Goal: Task Accomplishment & Management: Complete application form

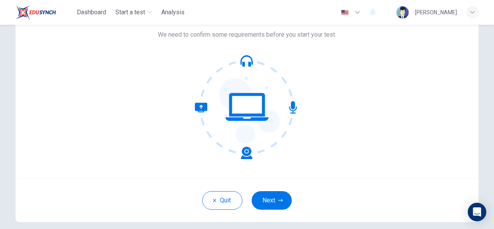
scroll to position [54, 0]
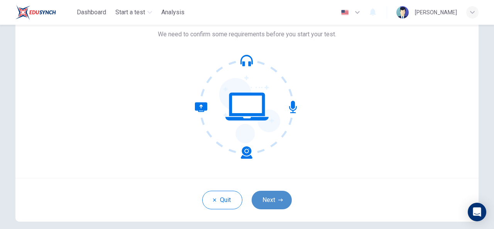
click at [277, 196] on button "Next" at bounding box center [272, 200] width 40 height 19
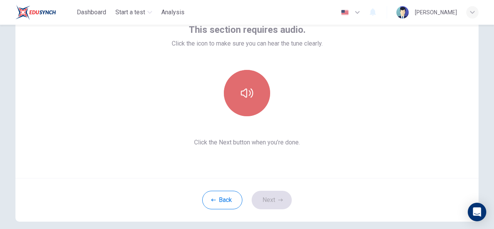
click at [246, 92] on icon "button" at bounding box center [247, 93] width 12 height 12
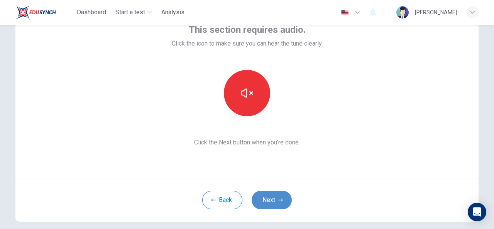
click at [278, 202] on icon "button" at bounding box center [280, 200] width 5 height 5
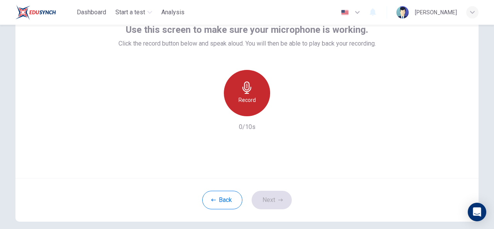
click at [253, 92] on div "Record" at bounding box center [247, 93] width 46 height 46
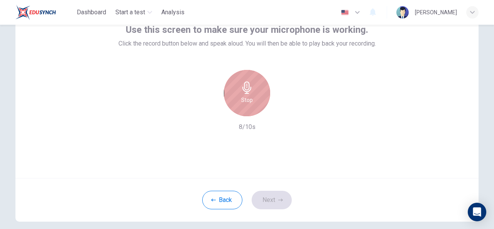
click at [253, 92] on div "Stop" at bounding box center [247, 93] width 46 height 46
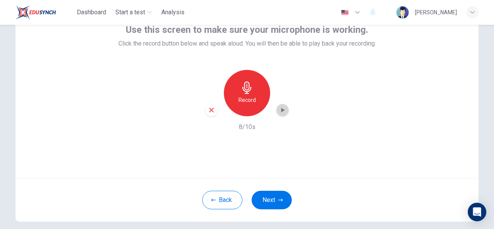
click at [282, 110] on icon "button" at bounding box center [283, 110] width 3 height 5
click at [278, 204] on button "Next" at bounding box center [272, 200] width 40 height 19
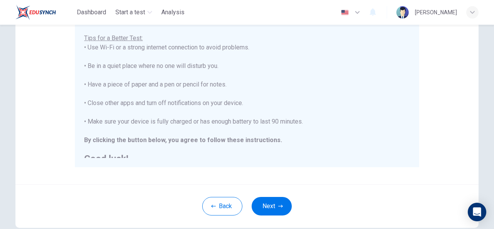
scroll to position [154, 0]
click at [278, 202] on button "Next" at bounding box center [272, 207] width 40 height 19
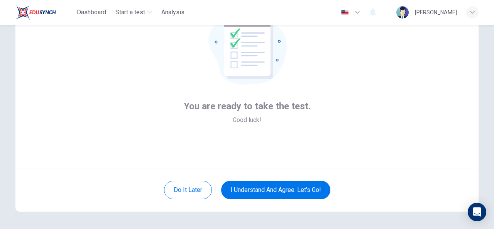
scroll to position [59, 0]
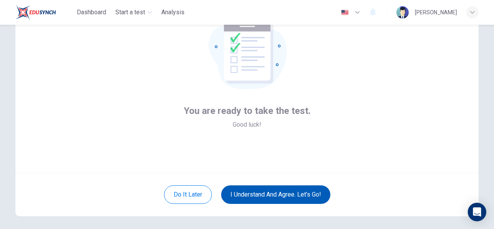
click at [292, 193] on button "I understand and agree. Let’s go!" at bounding box center [275, 194] width 109 height 19
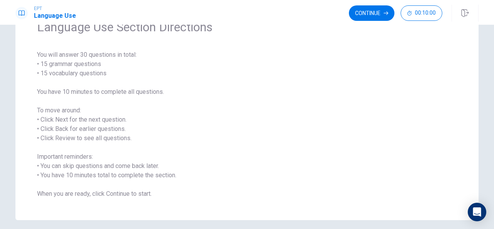
scroll to position [73, 0]
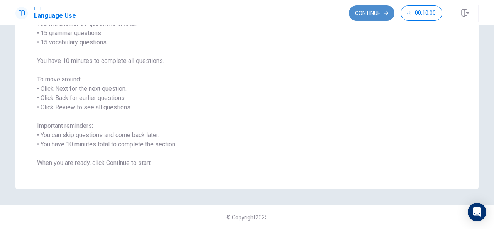
click at [375, 12] on button "Continue" at bounding box center [372, 12] width 46 height 15
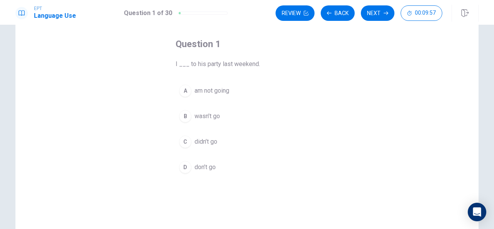
scroll to position [35, 0]
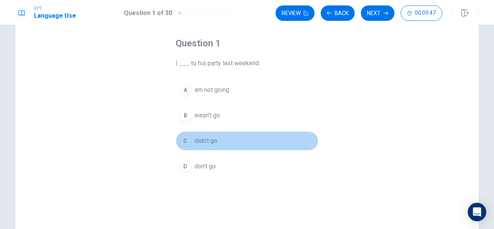
click at [185, 141] on div "C" at bounding box center [185, 141] width 12 height 12
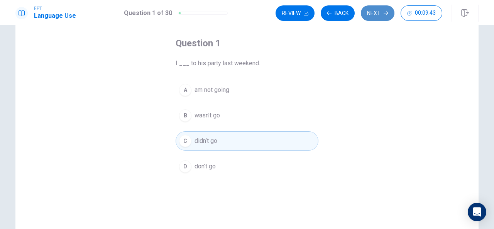
click at [375, 16] on button "Next" at bounding box center [378, 12] width 34 height 15
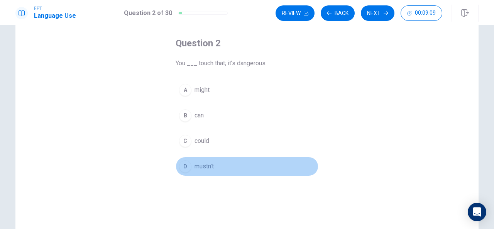
click at [186, 163] on div "D" at bounding box center [185, 166] width 12 height 12
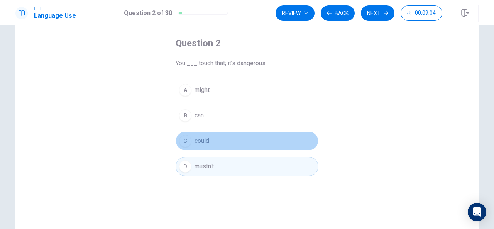
click at [192, 140] on button "C could" at bounding box center [247, 140] width 143 height 19
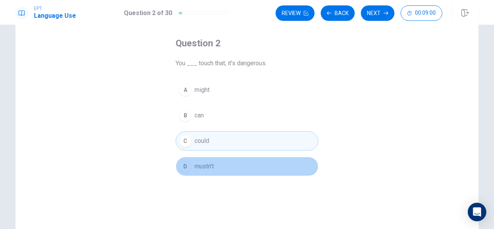
click at [226, 167] on button "D mustn’t" at bounding box center [247, 166] width 143 height 19
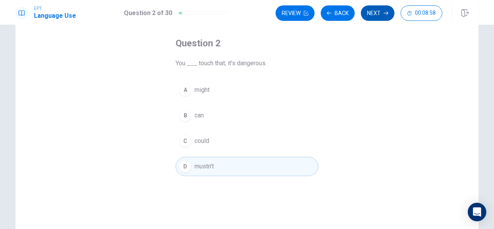
click at [378, 14] on button "Next" at bounding box center [378, 12] width 34 height 15
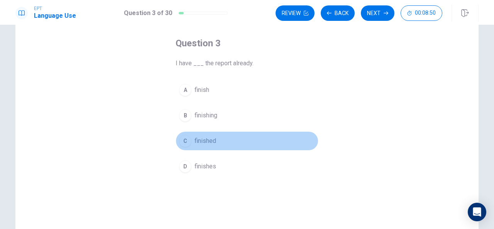
click at [186, 135] on div "C" at bounding box center [185, 141] width 12 height 12
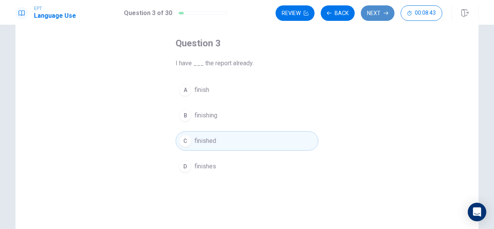
click at [388, 15] on icon "button" at bounding box center [386, 13] width 5 height 5
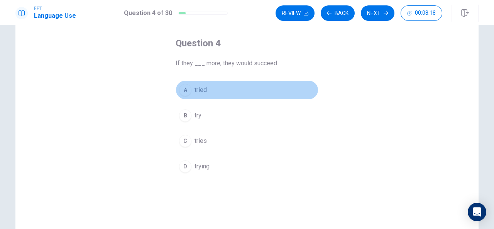
click at [185, 88] on div "A" at bounding box center [185, 90] width 12 height 12
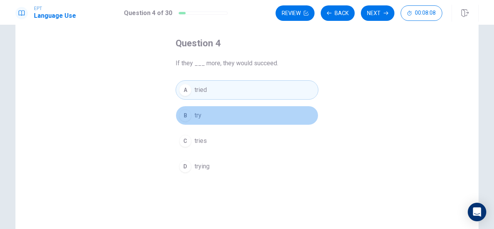
click at [188, 116] on div "B" at bounding box center [185, 115] width 12 height 12
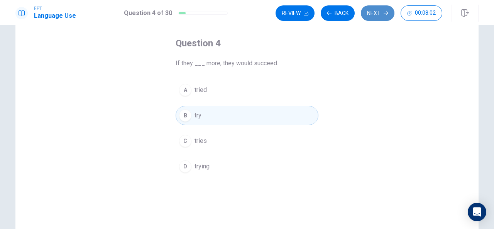
click at [381, 16] on button "Next" at bounding box center [378, 12] width 34 height 15
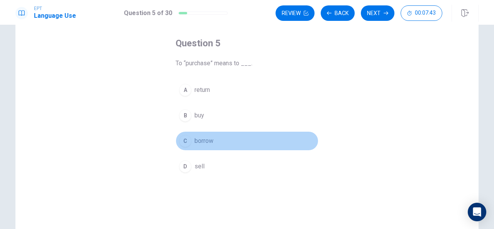
click at [185, 143] on div "C" at bounding box center [185, 141] width 12 height 12
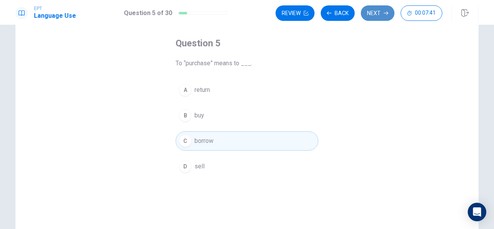
click at [378, 10] on button "Next" at bounding box center [378, 12] width 34 height 15
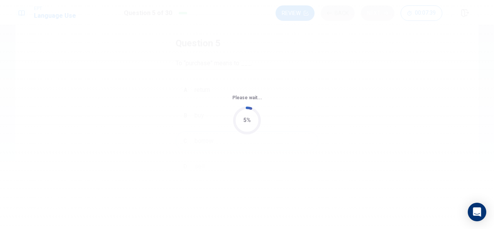
scroll to position [0, 0]
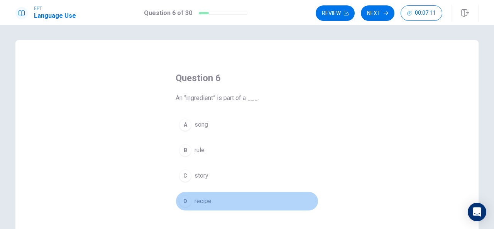
click at [183, 199] on div "D" at bounding box center [185, 201] width 12 height 12
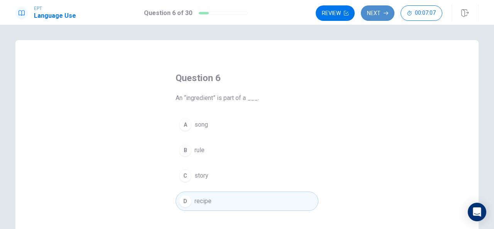
click at [387, 13] on icon "button" at bounding box center [386, 13] width 5 height 5
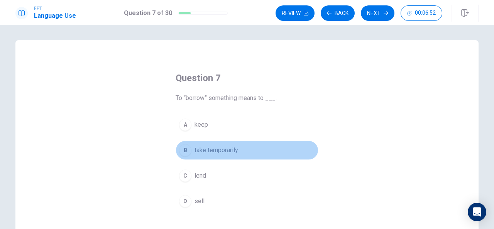
click at [188, 148] on div "B" at bounding box center [185, 150] width 12 height 12
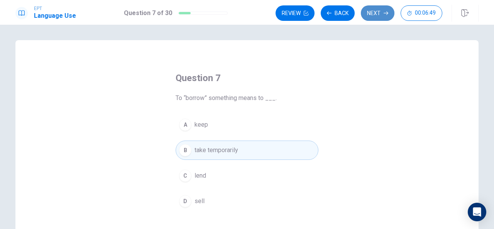
click at [378, 6] on button "Next" at bounding box center [378, 12] width 34 height 15
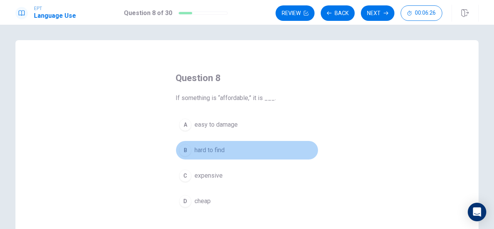
click at [187, 150] on div "B" at bounding box center [185, 150] width 12 height 12
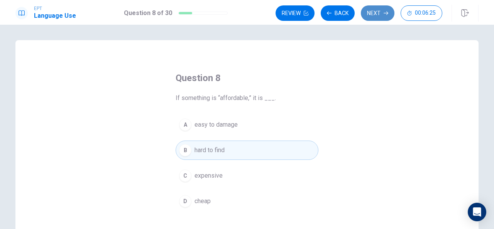
click at [377, 7] on button "Next" at bounding box center [378, 12] width 34 height 15
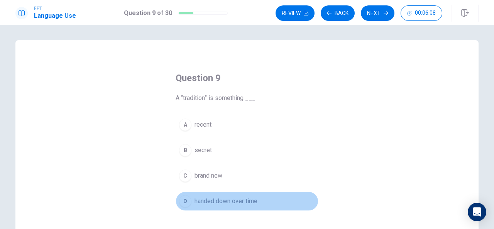
click at [187, 204] on div "D" at bounding box center [185, 201] width 12 height 12
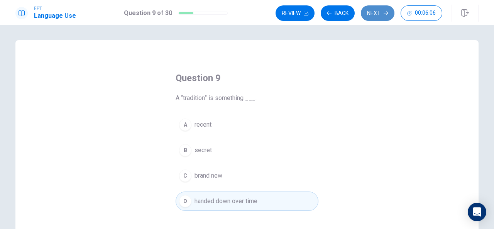
click at [376, 16] on button "Next" at bounding box center [378, 12] width 34 height 15
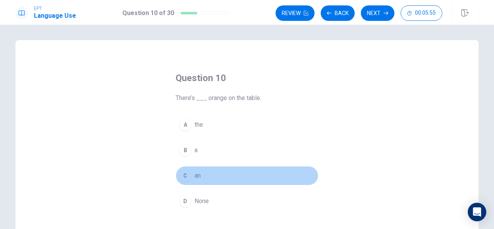
click at [182, 170] on div "C" at bounding box center [185, 176] width 12 height 12
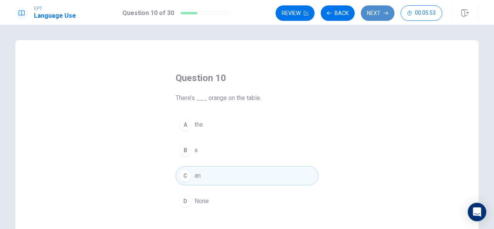
click at [371, 9] on button "Next" at bounding box center [378, 12] width 34 height 15
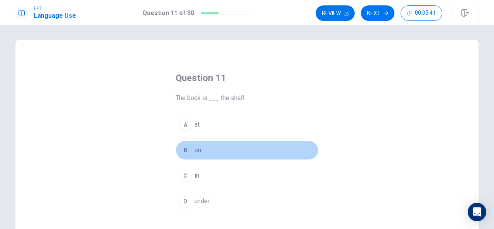
click at [189, 153] on button "B on" at bounding box center [247, 150] width 143 height 19
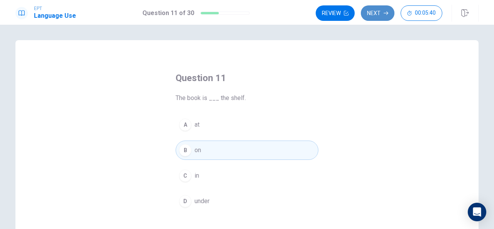
click at [377, 15] on button "Next" at bounding box center [378, 12] width 34 height 15
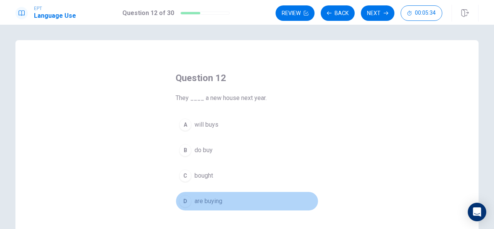
click at [186, 200] on div "D" at bounding box center [185, 201] width 12 height 12
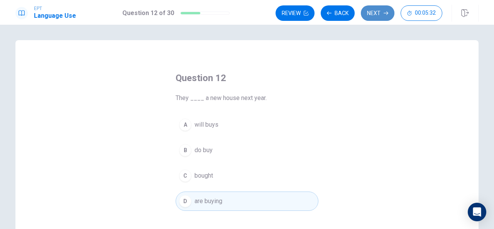
click at [374, 14] on button "Next" at bounding box center [378, 12] width 34 height 15
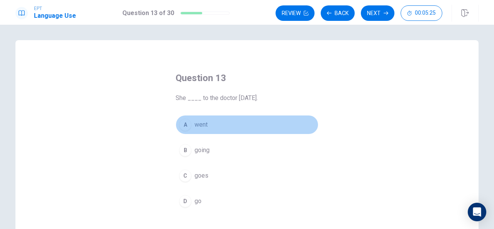
click at [186, 125] on div "A" at bounding box center [185, 125] width 12 height 12
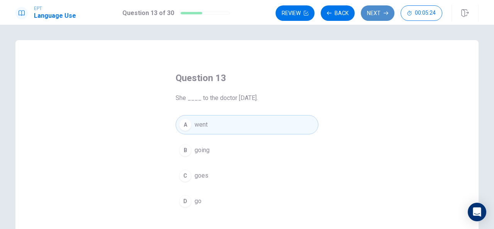
click at [383, 16] on button "Next" at bounding box center [378, 12] width 34 height 15
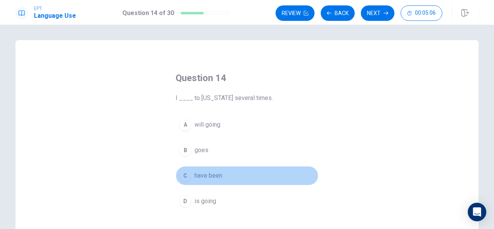
click at [184, 177] on div "C" at bounding box center [185, 176] width 12 height 12
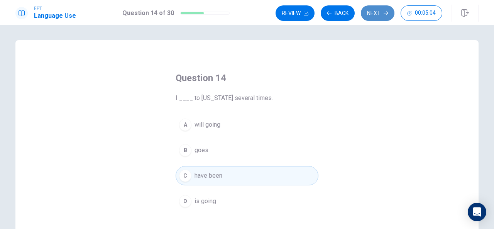
click at [382, 12] on button "Next" at bounding box center [378, 12] width 34 height 15
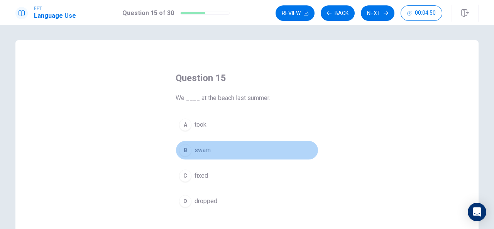
click at [187, 150] on div "B" at bounding box center [185, 150] width 12 height 12
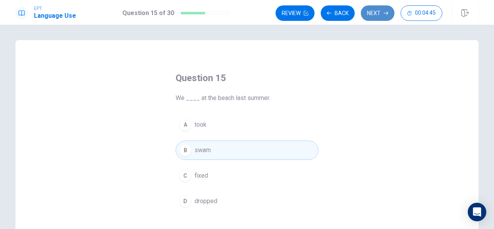
click at [370, 14] on button "Next" at bounding box center [378, 12] width 34 height 15
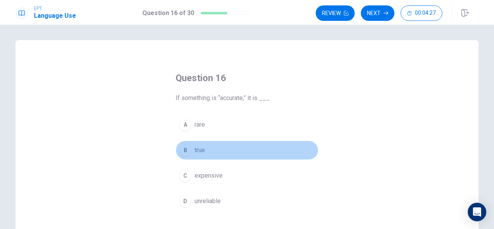
click at [189, 150] on button "B true" at bounding box center [247, 150] width 143 height 19
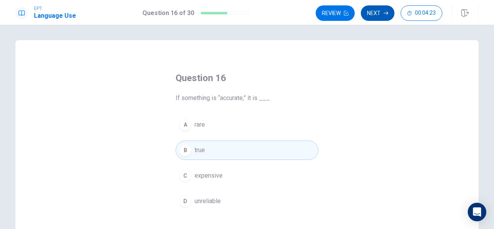
click at [372, 9] on button "Next" at bounding box center [378, 12] width 34 height 15
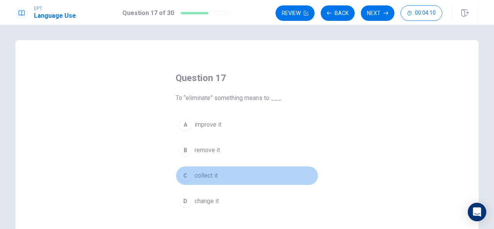
click at [187, 175] on div "C" at bounding box center [185, 176] width 12 height 12
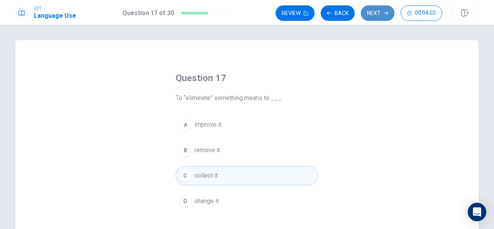
click at [384, 10] on button "Next" at bounding box center [378, 12] width 34 height 15
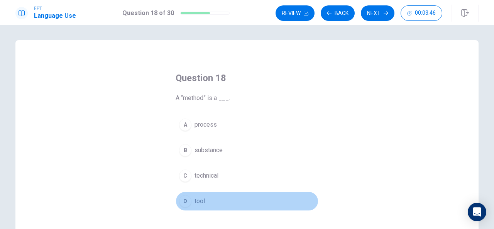
click at [189, 198] on div "D" at bounding box center [185, 201] width 12 height 12
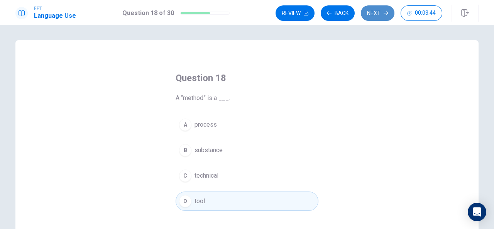
click at [378, 7] on button "Next" at bounding box center [378, 12] width 34 height 15
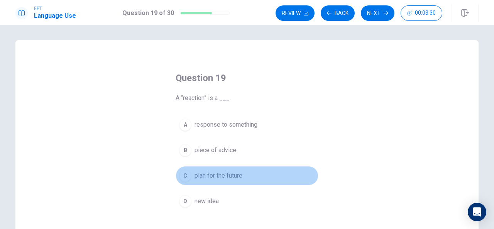
click at [185, 175] on div "C" at bounding box center [185, 176] width 12 height 12
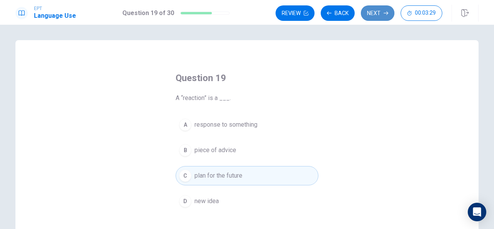
click at [378, 15] on button "Next" at bounding box center [378, 12] width 34 height 15
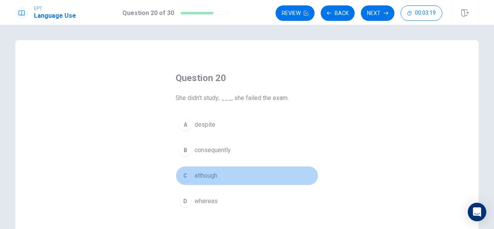
click at [183, 176] on div "C" at bounding box center [185, 176] width 12 height 12
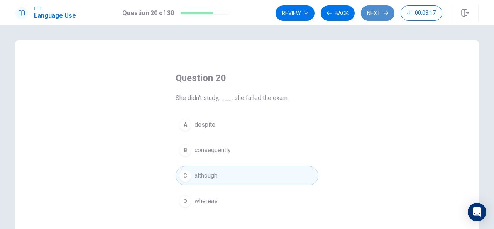
click at [383, 9] on button "Next" at bounding box center [378, 12] width 34 height 15
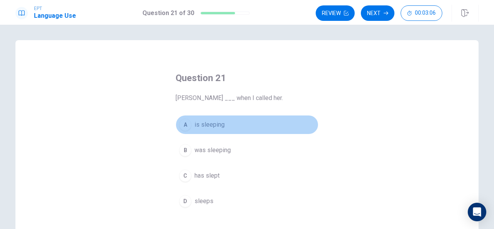
click at [184, 124] on div "A" at bounding box center [185, 125] width 12 height 12
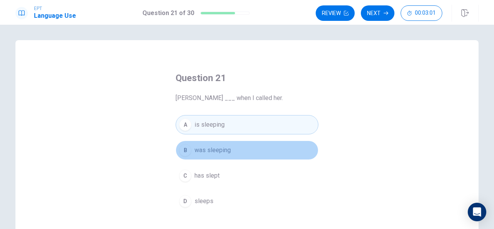
click at [233, 144] on button "B was sleeping" at bounding box center [247, 150] width 143 height 19
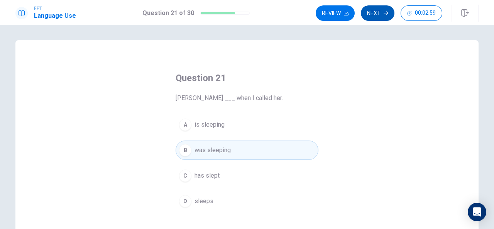
click at [382, 8] on button "Next" at bounding box center [378, 12] width 34 height 15
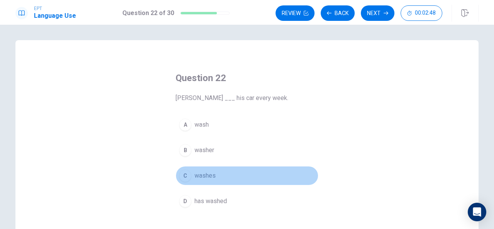
click at [190, 182] on button "C washes" at bounding box center [247, 175] width 143 height 19
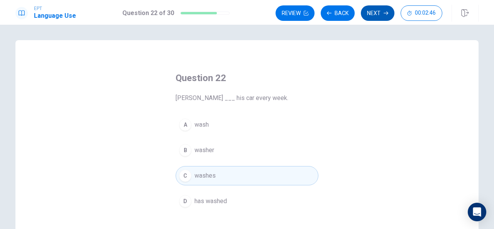
click at [376, 14] on button "Next" at bounding box center [378, 12] width 34 height 15
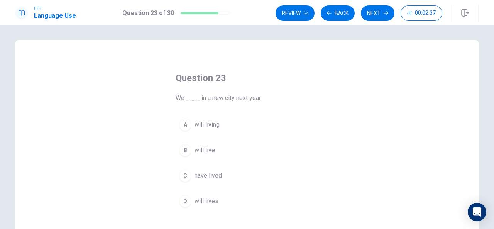
click at [183, 153] on div "B" at bounding box center [185, 150] width 12 height 12
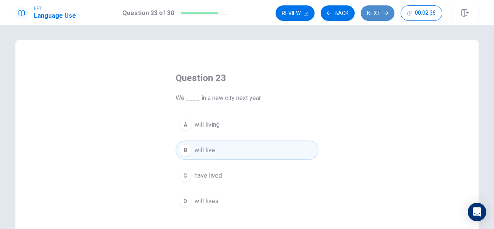
click at [373, 15] on button "Next" at bounding box center [378, 12] width 34 height 15
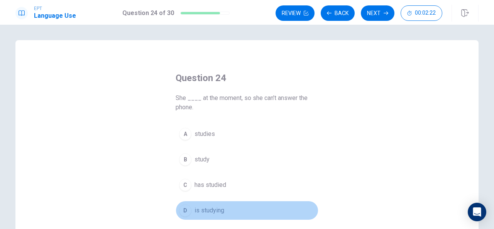
click at [185, 210] on div "D" at bounding box center [185, 210] width 12 height 12
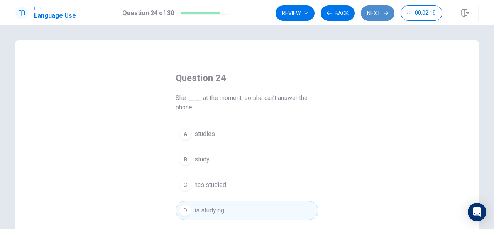
click at [388, 13] on icon "button" at bounding box center [386, 13] width 5 height 5
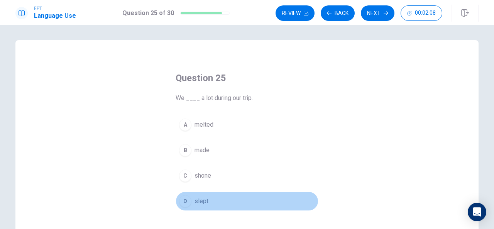
click at [187, 198] on div "D" at bounding box center [185, 201] width 12 height 12
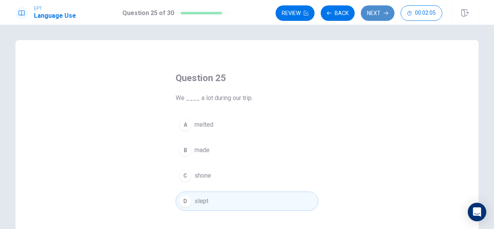
click at [379, 12] on button "Next" at bounding box center [378, 12] width 34 height 15
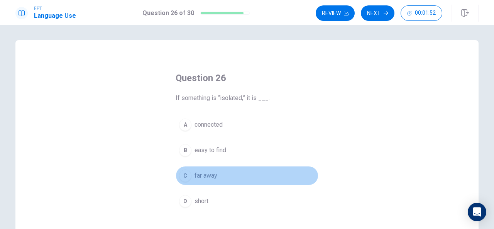
click at [187, 170] on div "C" at bounding box center [185, 176] width 12 height 12
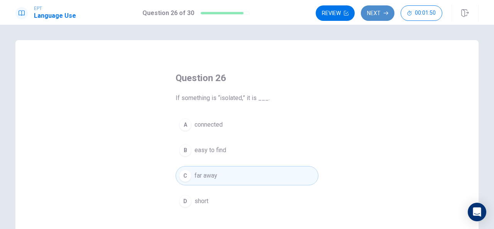
click at [371, 10] on button "Next" at bounding box center [378, 12] width 34 height 15
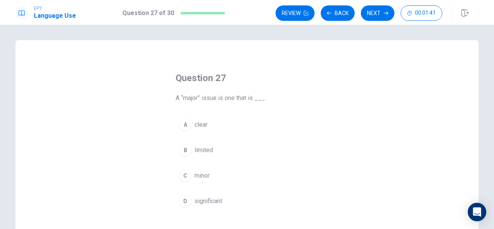
click at [184, 151] on div "B" at bounding box center [185, 150] width 12 height 12
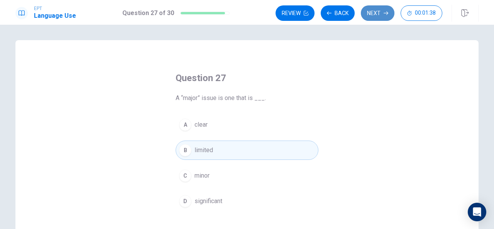
click at [385, 11] on icon "button" at bounding box center [386, 13] width 5 height 5
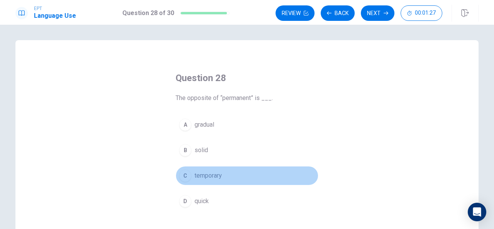
click at [185, 182] on button "C temporary" at bounding box center [247, 175] width 143 height 19
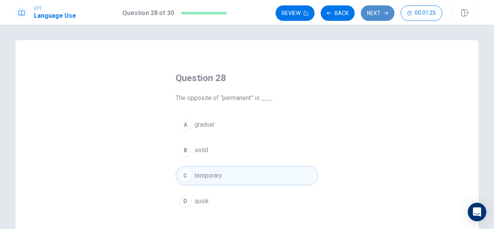
click at [378, 10] on button "Next" at bounding box center [378, 12] width 34 height 15
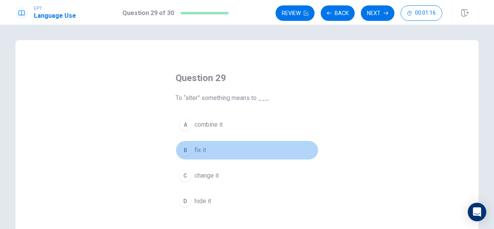
click at [185, 154] on div "B" at bounding box center [185, 150] width 12 height 12
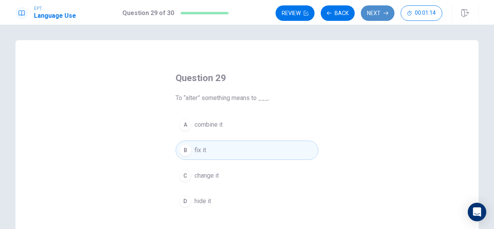
click at [381, 15] on button "Next" at bounding box center [378, 12] width 34 height 15
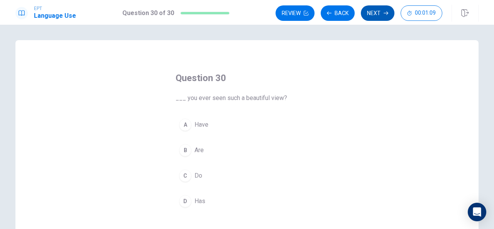
click at [385, 13] on icon "button" at bounding box center [386, 13] width 5 height 5
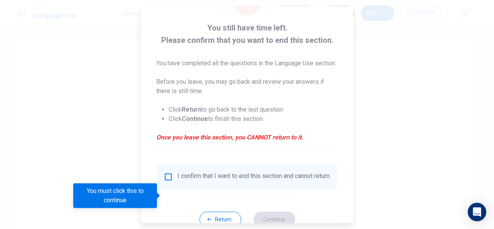
scroll to position [42, 0]
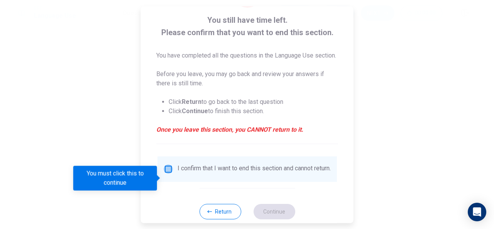
click at [165, 174] on input "You must click this to continue" at bounding box center [168, 169] width 9 height 9
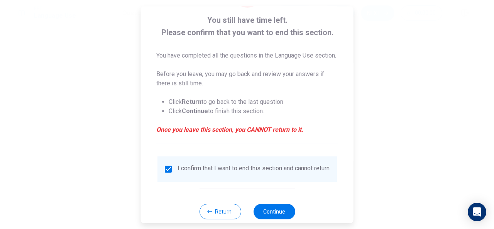
scroll to position [68, 0]
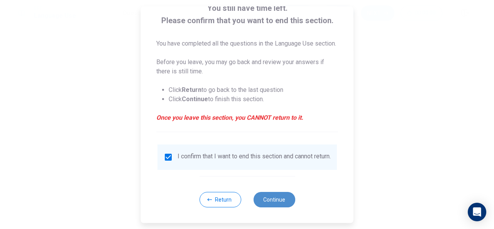
click at [278, 200] on button "Continue" at bounding box center [274, 199] width 42 height 15
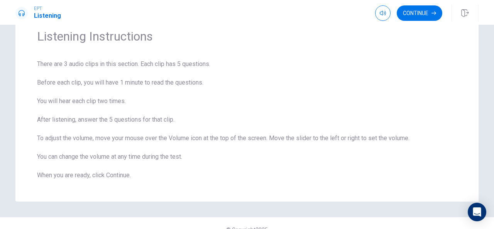
scroll to position [46, 0]
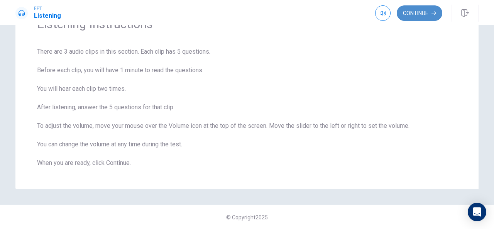
click at [429, 15] on button "Continue" at bounding box center [420, 12] width 46 height 15
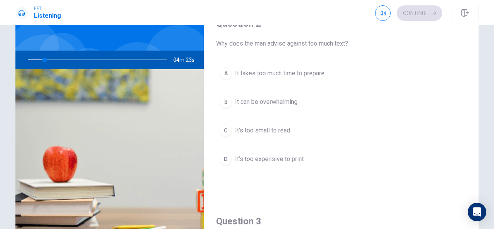
scroll to position [188, 0]
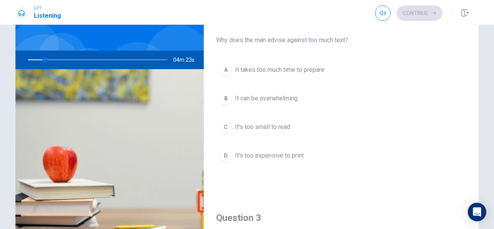
click at [463, 109] on div "Question 2 Why does the man advise against too much text? A It takes too much t…" at bounding box center [341, 97] width 275 height 198
drag, startPoint x: 436, startPoint y: 109, endPoint x: 330, endPoint y: 53, distance: 119.0
click at [330, 53] on div "Question 2 Why does the man advise against too much text? A It takes too much t…" at bounding box center [341, 97] width 275 height 198
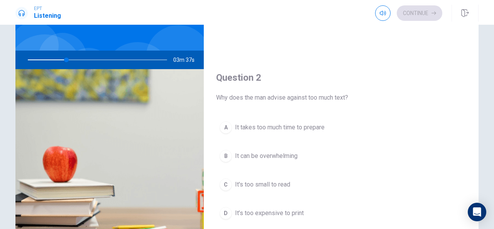
scroll to position [0, 0]
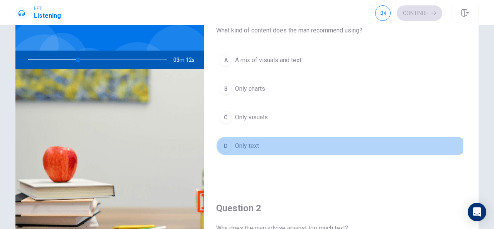
click at [226, 146] on div "D" at bounding box center [226, 146] width 12 height 12
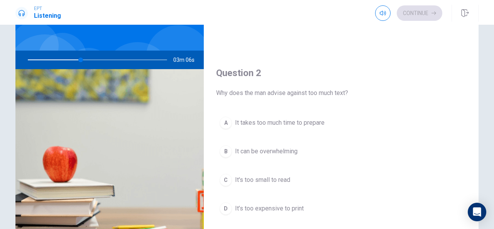
scroll to position [159, 0]
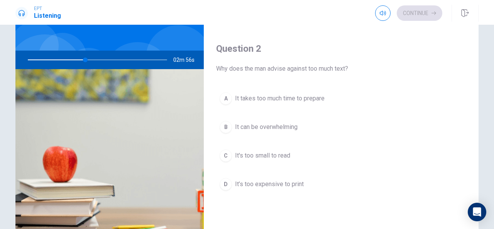
click at [292, 81] on div "Question 2 Why does the man advise against too much text? A It takes too much t…" at bounding box center [341, 126] width 275 height 198
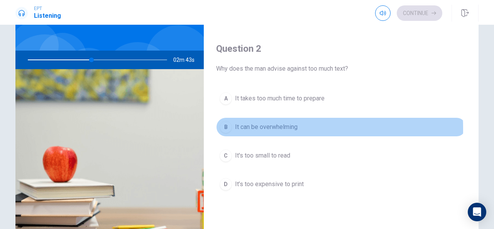
click at [222, 127] on div "B" at bounding box center [226, 127] width 12 height 12
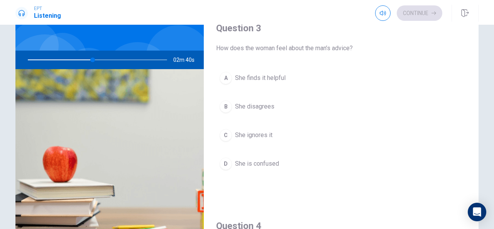
scroll to position [377, 0]
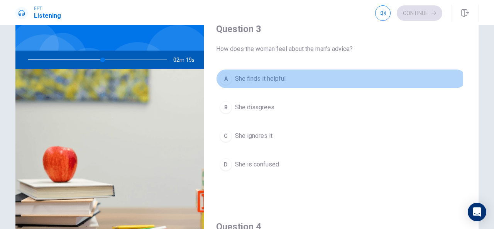
click at [229, 78] on div "A" at bounding box center [226, 79] width 12 height 12
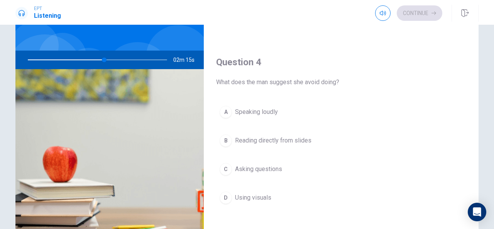
scroll to position [541, 0]
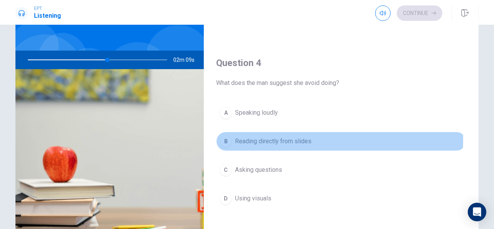
click at [309, 137] on span "Reading directly from slides" at bounding box center [273, 141] width 76 height 9
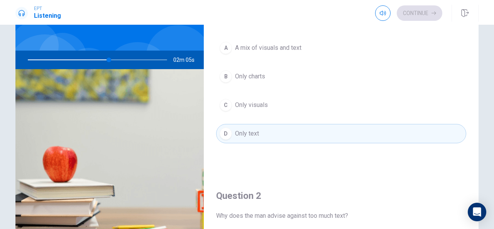
scroll to position [0, 0]
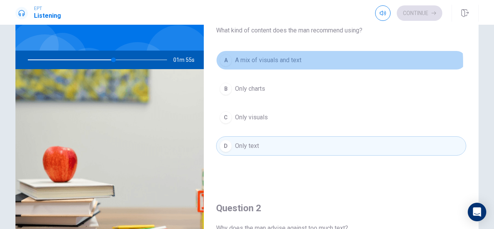
click at [315, 62] on button "A A mix of visuals and text" at bounding box center [341, 60] width 250 height 19
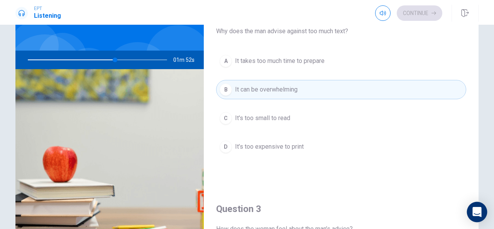
scroll to position [586, 0]
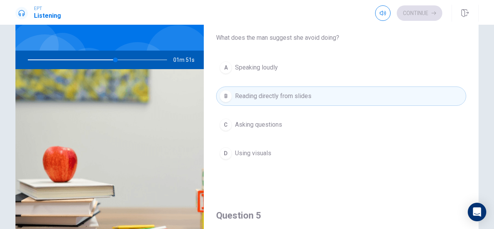
click at [414, 165] on div "A Speaking loudly B Reading directly from slides C Asking questions D Using vis…" at bounding box center [341, 118] width 250 height 120
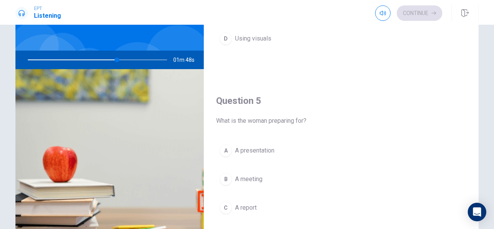
scroll to position [715, 0]
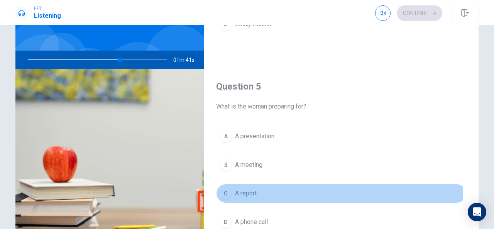
click at [228, 187] on div "C" at bounding box center [226, 193] width 12 height 12
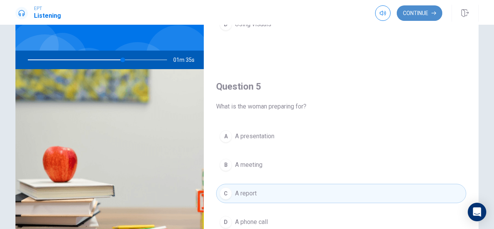
click at [414, 10] on button "Continue" at bounding box center [420, 12] width 46 height 15
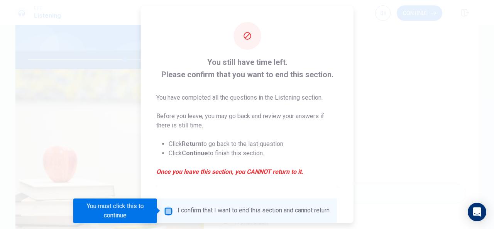
click at [166, 212] on input "You must click this to continue" at bounding box center [168, 210] width 9 height 9
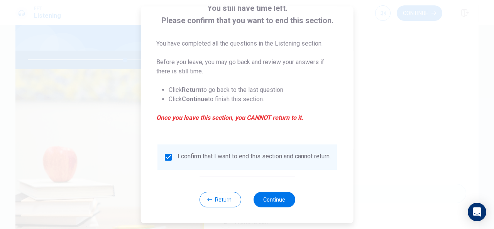
scroll to position [59, 0]
click at [281, 200] on button "Continue" at bounding box center [274, 199] width 42 height 15
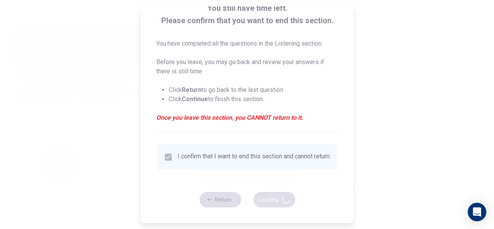
type input "72"
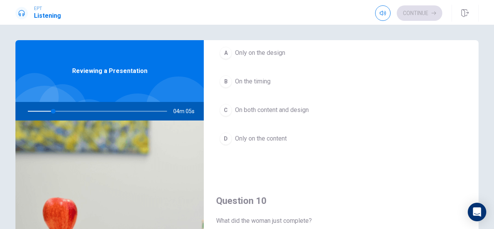
scroll to position [656, 0]
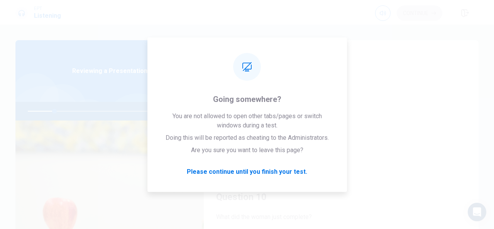
drag, startPoint x: 423, startPoint y: 156, endPoint x: 299, endPoint y: 183, distance: 127.3
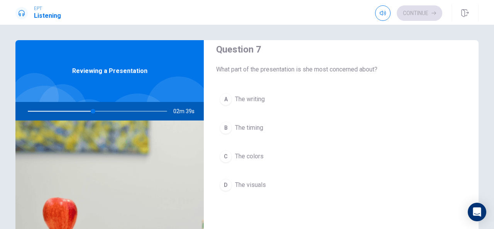
scroll to position [209, 0]
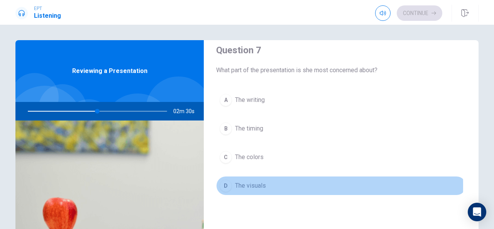
click at [223, 183] on div "D" at bounding box center [226, 186] width 12 height 12
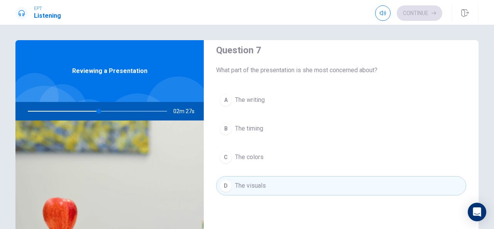
drag, startPoint x: 477, startPoint y: 161, endPoint x: 473, endPoint y: 176, distance: 16.3
click at [477, 162] on div "Question 6 What does the man think about the presentation content? A It’s too l…" at bounding box center [247, 174] width 488 height 268
drag, startPoint x: 480, startPoint y: 158, endPoint x: 469, endPoint y: 192, distance: 35.8
click at [469, 192] on div "Question 6 What does the man think about the presentation content? A It’s too l…" at bounding box center [247, 174] width 488 height 268
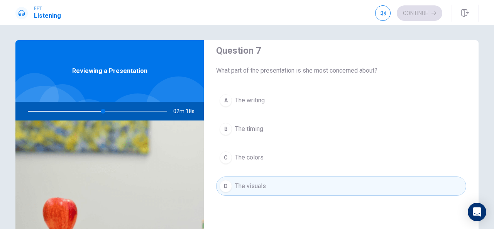
click at [475, 140] on div "Question 6 What does the man think about the presentation content? A It’s too l…" at bounding box center [341, 174] width 275 height 268
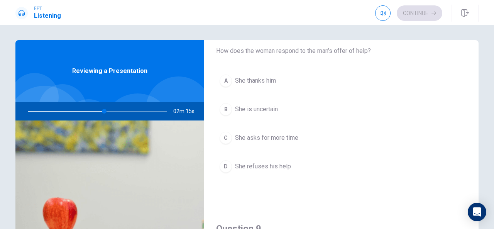
scroll to position [427, 0]
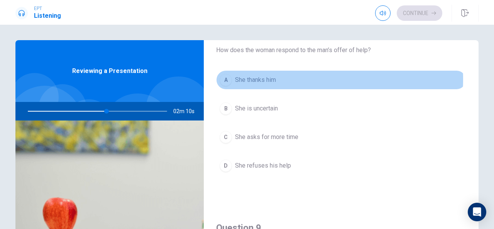
click at [269, 77] on span "She thanks him" at bounding box center [255, 79] width 41 height 9
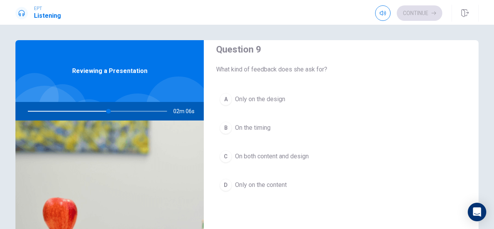
scroll to position [606, 0]
click at [183, 167] on img at bounding box center [109, 214] width 188 height 188
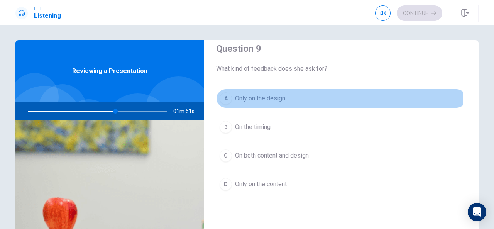
click at [225, 93] on div "A" at bounding box center [226, 98] width 12 height 12
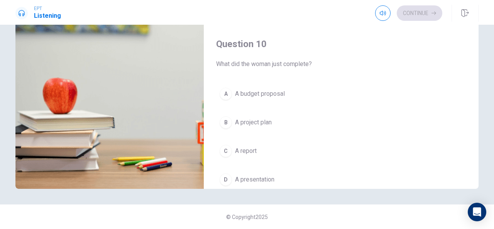
scroll to position [691, 0]
click at [220, 173] on div "D" at bounding box center [226, 177] width 12 height 12
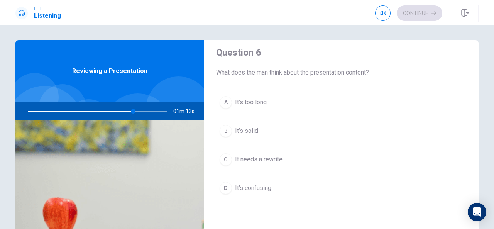
scroll to position [0, 0]
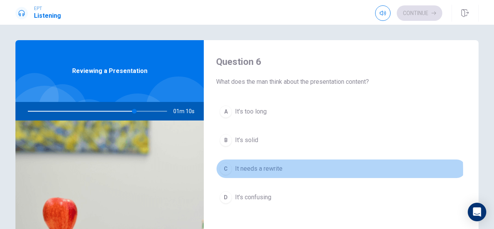
click at [284, 170] on button "C It needs a rewrite" at bounding box center [341, 168] width 250 height 19
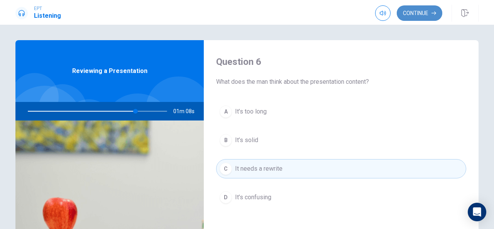
click at [427, 14] on button "Continue" at bounding box center [420, 12] width 46 height 15
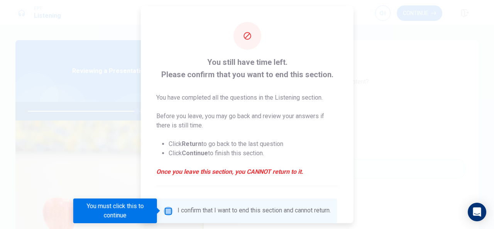
click at [170, 209] on input "You must click this to continue" at bounding box center [168, 210] width 9 height 9
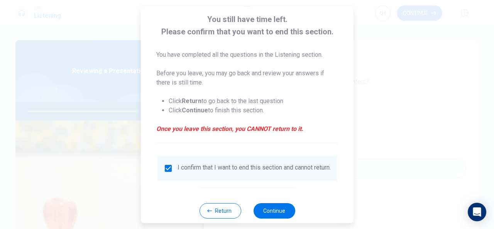
scroll to position [59, 0]
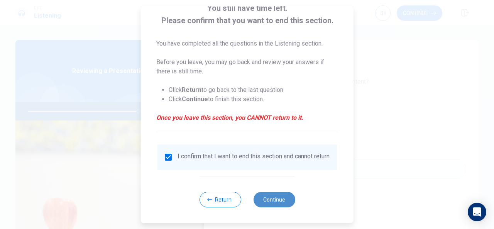
click at [282, 198] on button "Continue" at bounding box center [274, 199] width 42 height 15
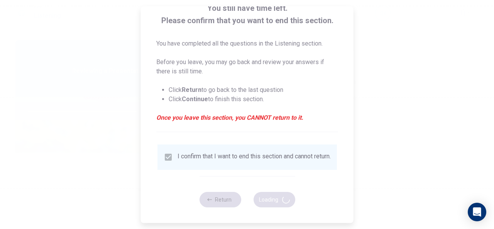
type input "80"
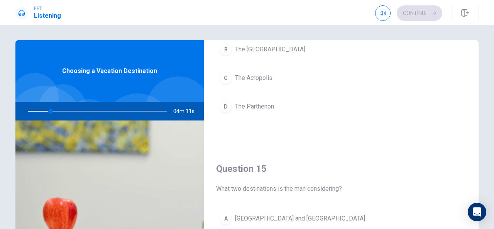
scroll to position [686, 0]
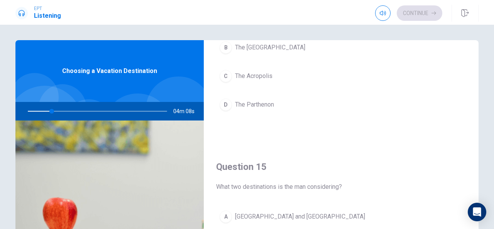
click at [425, 129] on div "Question 14 Which historical site does the man want to see? A The Colosseum B T…" at bounding box center [341, 46] width 275 height 198
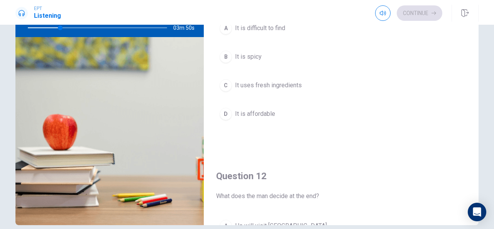
scroll to position [0, 0]
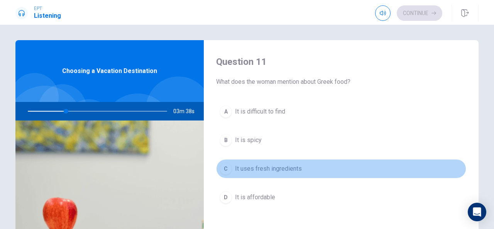
click at [415, 159] on button "C It uses fresh ingredients" at bounding box center [341, 168] width 250 height 19
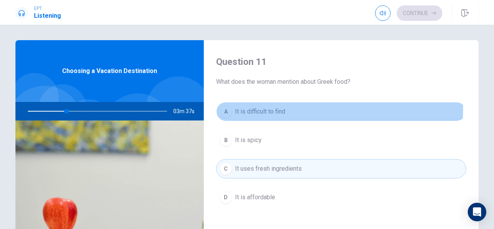
click at [316, 109] on button "A It is difficult to find" at bounding box center [341, 111] width 250 height 19
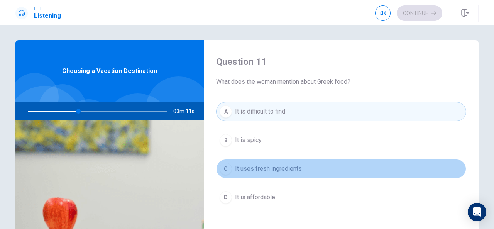
click at [345, 166] on button "C It uses fresh ingredients" at bounding box center [341, 168] width 250 height 19
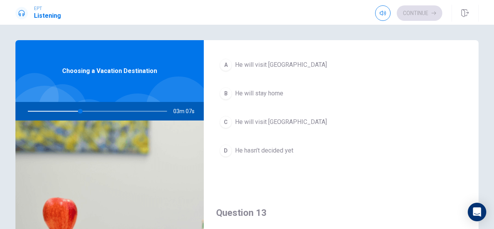
scroll to position [226, 0]
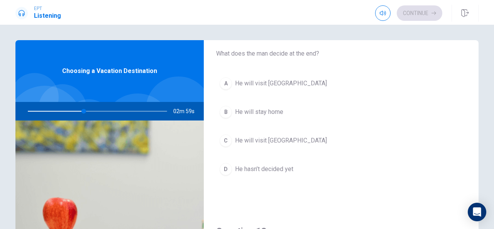
type input "41"
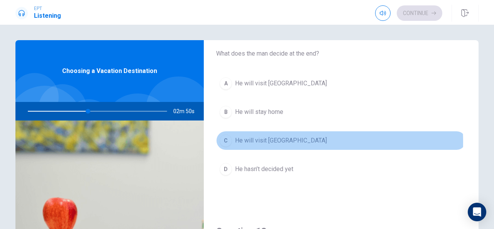
click at [232, 140] on button "C He will visit [GEOGRAPHIC_DATA]" at bounding box center [341, 140] width 250 height 19
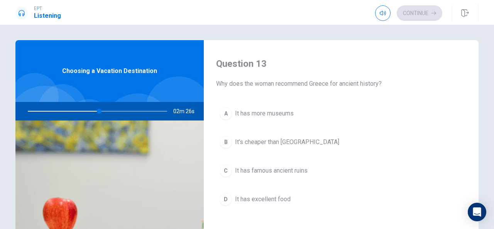
scroll to position [396, 0]
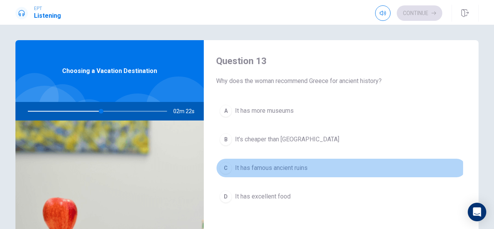
click at [231, 164] on button "C It has famous ancient ruins" at bounding box center [341, 167] width 250 height 19
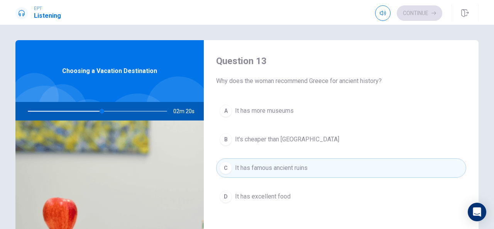
click at [235, 193] on span "It has excellent food" at bounding box center [263, 196] width 56 height 9
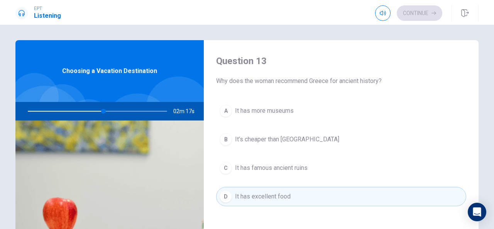
scroll to position [396, 0]
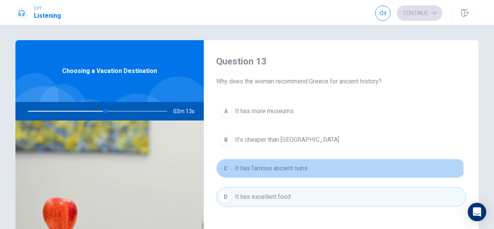
click at [338, 166] on button "C It has famous ancient ruins" at bounding box center [341, 168] width 250 height 19
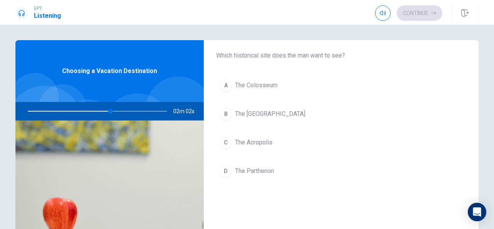
scroll to position [608, 0]
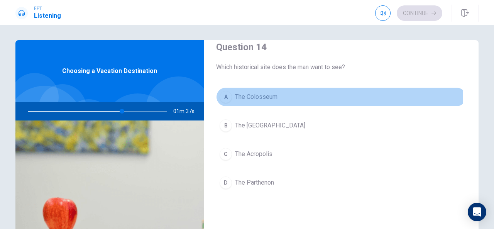
click at [258, 98] on button "A The Colosseum" at bounding box center [341, 96] width 250 height 19
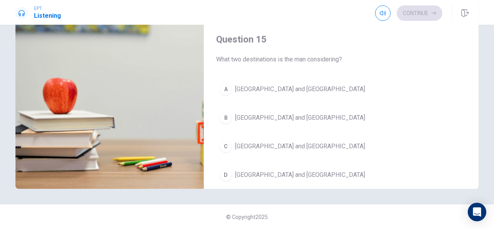
scroll to position [698, 0]
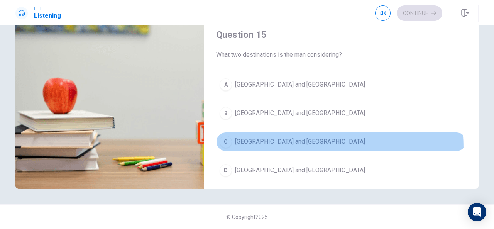
click at [231, 144] on button "C [GEOGRAPHIC_DATA] and [GEOGRAPHIC_DATA]" at bounding box center [341, 141] width 250 height 19
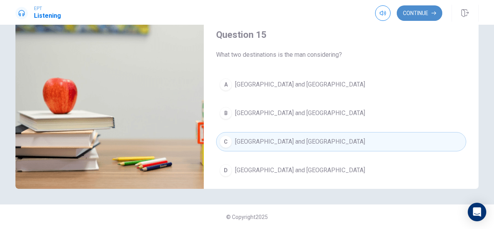
click at [428, 9] on button "Continue" at bounding box center [420, 12] width 46 height 15
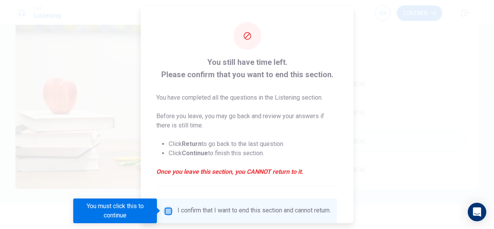
click at [167, 210] on input "You must click this to continue" at bounding box center [168, 210] width 9 height 9
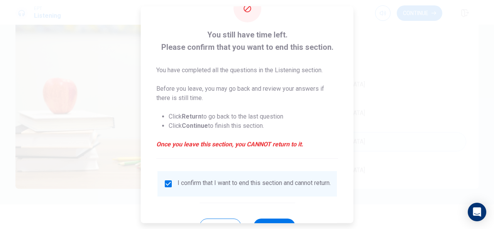
scroll to position [59, 0]
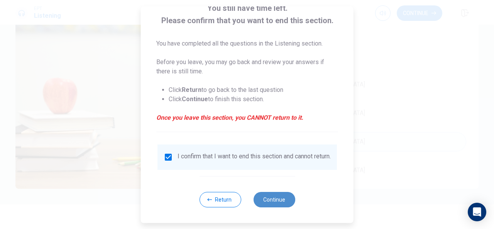
click at [281, 197] on button "Continue" at bounding box center [274, 199] width 42 height 15
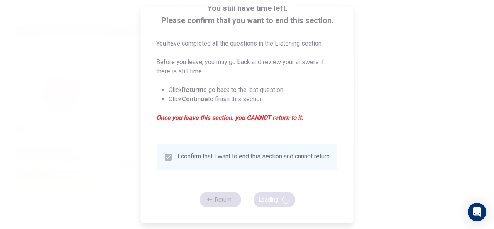
type input "75"
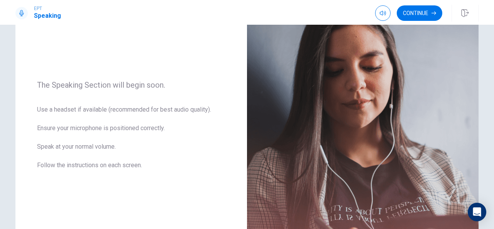
scroll to position [77, 0]
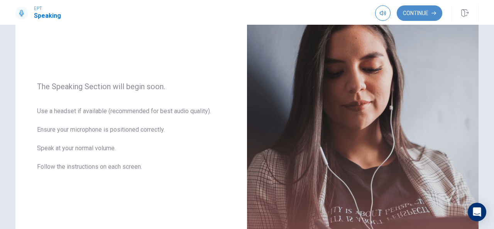
click at [421, 18] on button "Continue" at bounding box center [420, 12] width 46 height 15
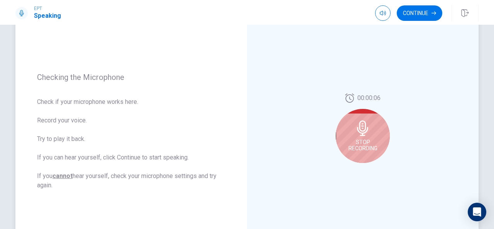
click at [357, 128] on icon at bounding box center [362, 127] width 11 height 15
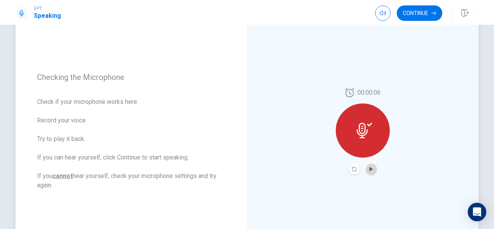
click at [371, 171] on button "Play Audio" at bounding box center [371, 169] width 11 height 11
click at [421, 17] on button "Continue" at bounding box center [420, 12] width 46 height 15
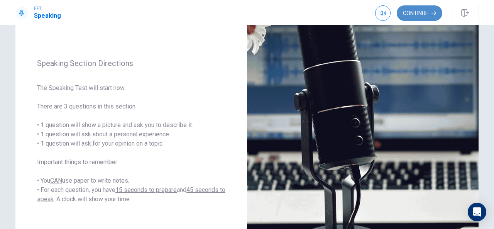
click at [415, 12] on button "Continue" at bounding box center [420, 12] width 46 height 15
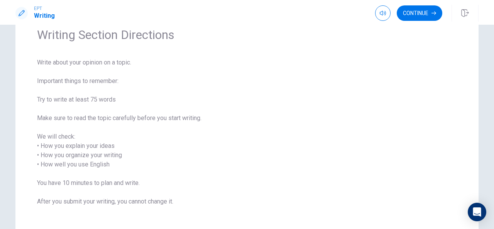
scroll to position [35, 0]
click at [425, 14] on button "Continue" at bounding box center [420, 12] width 46 height 15
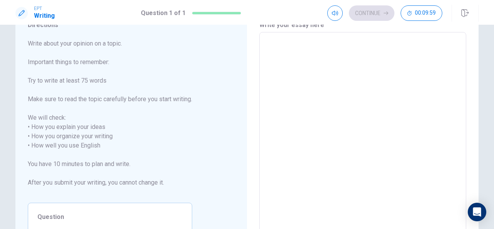
click at [291, 60] on textarea at bounding box center [363, 141] width 196 height 205
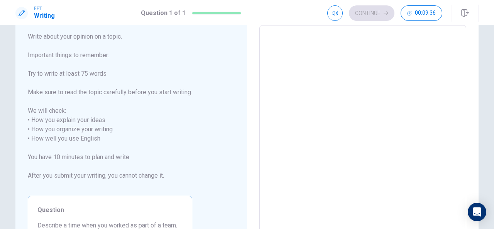
scroll to position [42, 0]
type textarea "A"
type textarea "x"
type textarea "Al"
type textarea "x"
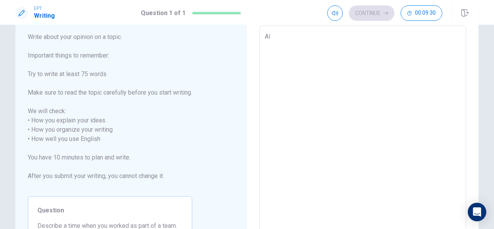
type textarea "All"
type textarea "x"
type textarea "Allr"
type textarea "x"
type textarea "Allri"
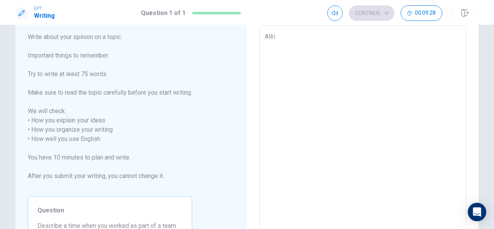
type textarea "x"
type textarea "Allrig"
type textarea "x"
type textarea "Allrigh"
type textarea "x"
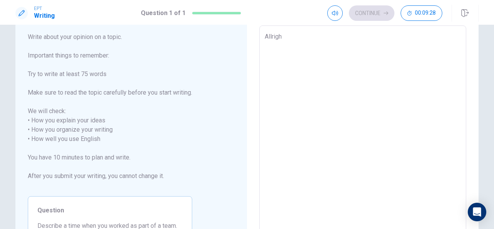
type textarea "Allright"
type textarea "x"
type textarea "Allright,"
type textarea "x"
type textarea "Allright,"
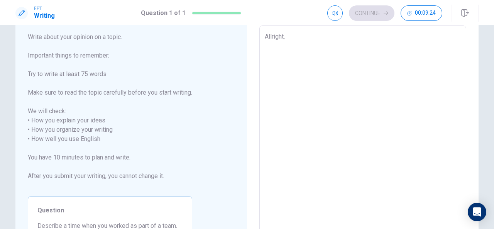
type textarea "x"
type textarea "Allright, t"
type textarea "x"
type textarea "Allright, th"
type textarea "x"
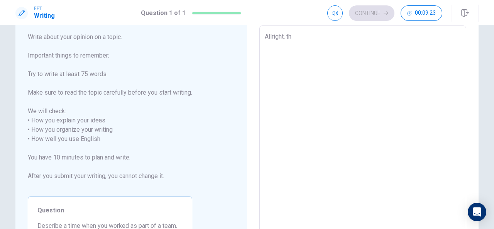
type textarea "Allright, the"
type textarea "x"
type textarea "Allright, the"
type textarea "x"
type textarea "Allright, the t"
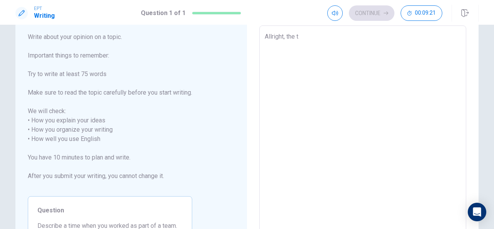
type textarea "x"
type textarea "Allright, the to"
type textarea "x"
type textarea "Allright, the top"
type textarea "x"
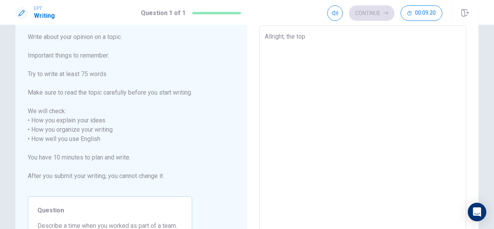
type textarea "Allright, the topi"
type textarea "x"
type textarea "Allright, the topic"
type textarea "x"
type textarea "Allright, the topic"
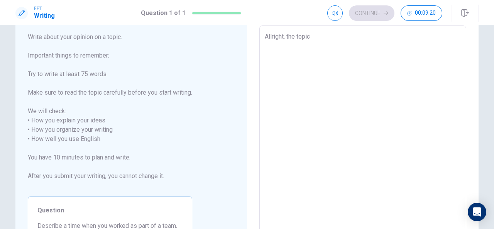
type textarea "x"
type textarea "Allright, the topic I"
type textarea "x"
type textarea "Allright, the topic I"
type textarea "x"
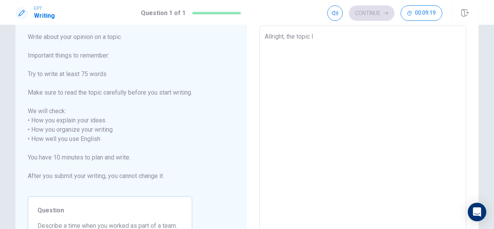
type textarea "Allright, the topic I w"
type textarea "x"
type textarea "Allright, the topic I wa"
type textarea "x"
type textarea "Allright, the topic I wan"
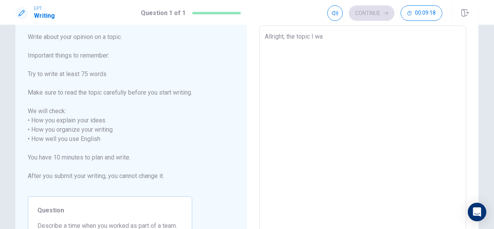
type textarea "x"
type textarea "Allright, the topic I want"
type textarea "x"
type textarea "Allright, the topic I want"
type textarea "x"
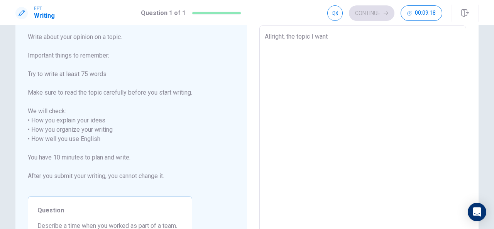
type textarea "Allright, the topic I want t"
type textarea "x"
type textarea "Allright, the topic I want to"
type textarea "x"
type textarea "Allright, the topic I want to"
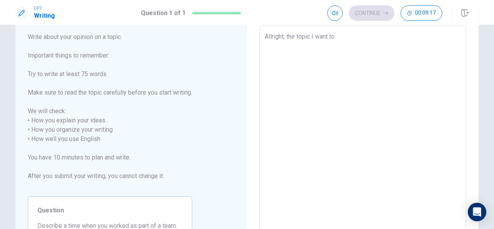
type textarea "x"
type textarea "Allright, the topic I want to t"
type textarea "x"
type textarea "Allright, the topic I want to ta"
type textarea "x"
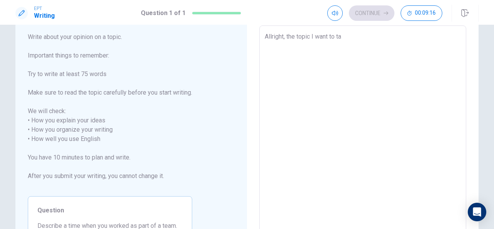
type textarea "Allright, the topic I want to tal"
type textarea "x"
type textarea "Allright, the topic I want to talk"
type textarea "x"
type textarea "Allright, the topic I want to talk"
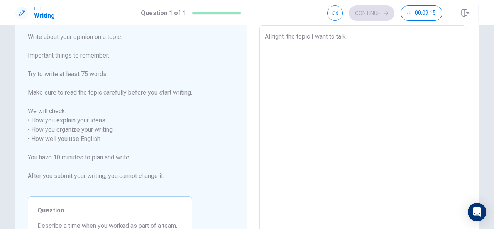
type textarea "x"
type textarea "Allright, the topic I want to talk a"
type textarea "x"
type textarea "Allright, the topic I want to talk ab"
type textarea "x"
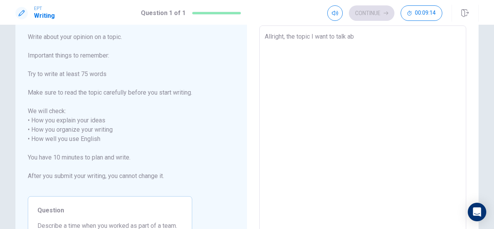
type textarea "Allright, the topic I want to talk abo"
type textarea "x"
type textarea "Allright, the topic I want to talk abou"
type textarea "x"
type textarea "Allright, the topic I want to talk about"
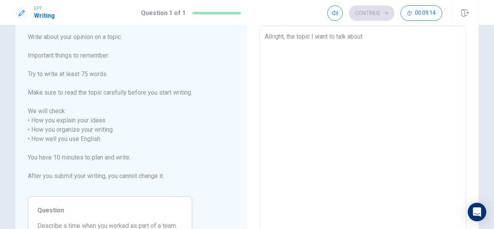
type textarea "x"
type textarea "Allright, the topic I want to talk about"
type textarea "x"
type textarea "Allright, the topic I want to talk about m"
type textarea "x"
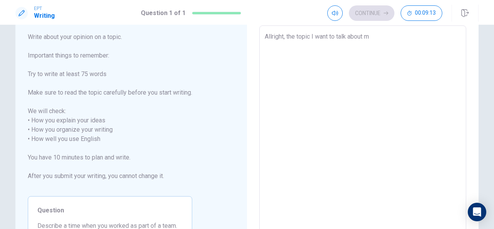
type textarea "Allright, the topic I want to talk about my"
type textarea "x"
type textarea "Allright, the topic I want to talk about my"
type textarea "x"
type textarea "Allright, the topic I want to talk about my o"
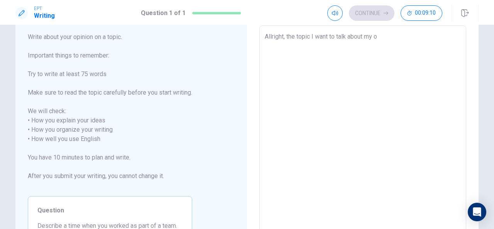
type textarea "x"
type textarea "Allright, the topic I want to talk about my op"
type textarea "x"
type textarea "Allright, the topic I want to talk about my opi"
type textarea "x"
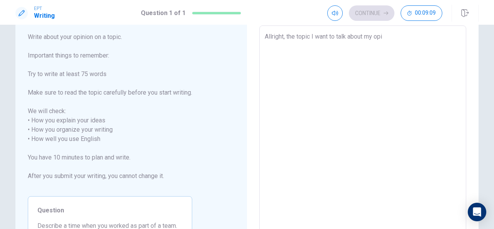
type textarea "Allright, the topic I want to talk about my opin"
type textarea "x"
type textarea "Allright, the topic I want to talk about my opini"
type textarea "x"
type textarea "Allright, the topic I want to talk about my opinio"
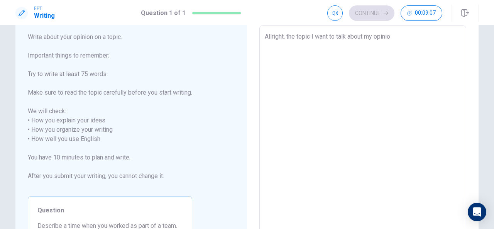
type textarea "x"
type textarea "Allright, the topic I want to talk about my opinion"
type textarea "x"
type textarea "Allright, the topic I want to talk about my opinion"
type textarea "x"
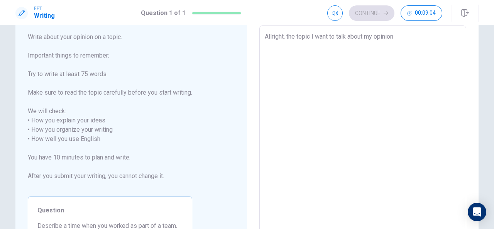
type textarea "Allright, the topic I want to talk about my opinion o"
type textarea "x"
type textarea "Allright, the topic I want to talk about my opinion of"
type textarea "x"
type textarea "Allright, the topic I want to talk about my opinion of"
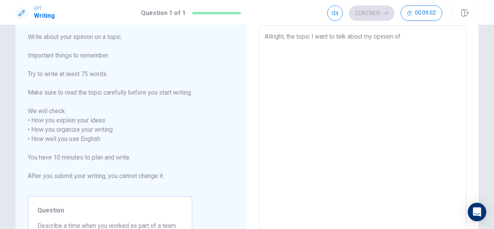
type textarea "x"
type textarea "Allright, the topic I want to talk about my opinion of s"
type textarea "x"
type textarea "Allright, the topic I want to talk about my opinion of so"
type textarea "x"
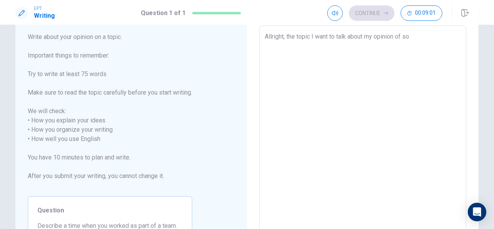
type textarea "Allright, the topic I want to talk about my opinion of som"
type textarea "x"
type textarea "Allright, the topic I want to talk about my opinion of somw"
type textarea "x"
type textarea "Allright, the topic I want to talk about my opinion of somw"
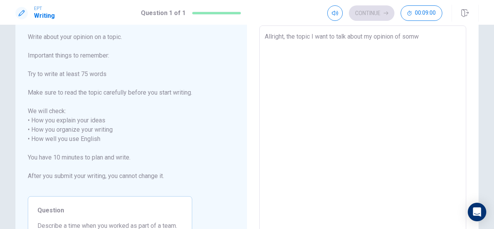
type textarea "x"
type textarea "Allright, the topic I want to talk about my opinion of somw"
type textarea "x"
type textarea "Allright, the topic I want to talk about my opinion of [PERSON_NAME]"
type textarea "x"
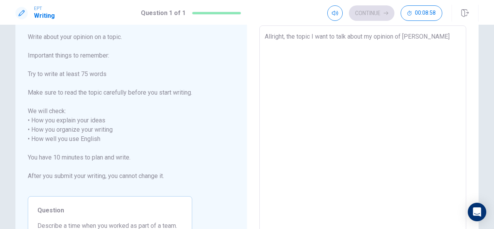
type textarea "Allright, the topic I want to talk about my opinion of somw"
type textarea "x"
type textarea "Allright, the topic I want to talk about my opinion of som"
type textarea "x"
type textarea "Allright, the topic I want to talk about my opinion of some"
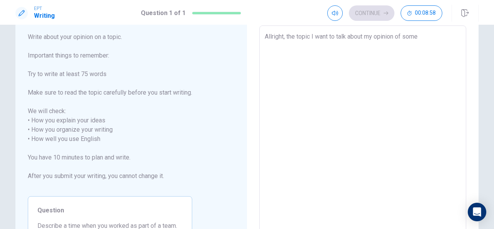
type textarea "x"
type textarea "Allright, the topic I want to talk about my opinion of some"
type textarea "x"
type textarea "Allright, the topic I want to talk about my opinion of some i"
type textarea "x"
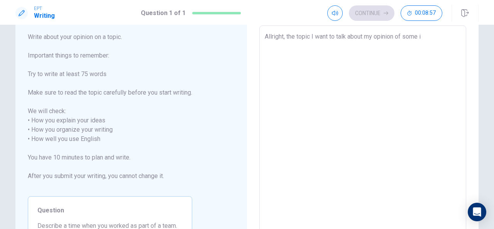
type textarea "Allright, the topic I want to talk about my opinion of some im"
type textarea "x"
type textarea "Allright, the topic I want to talk about my opinion of some imp"
type textarea "x"
type textarea "Allright, the topic I want to talk about my opinion of some impo"
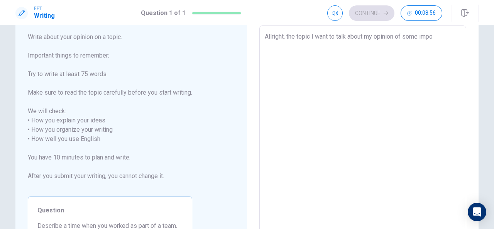
type textarea "x"
type textarea "Allright, the topic I want to talk about my opinion of some impor"
type textarea "x"
type textarea "Allright, the topic I want to talk about my opinion of some import"
type textarea "x"
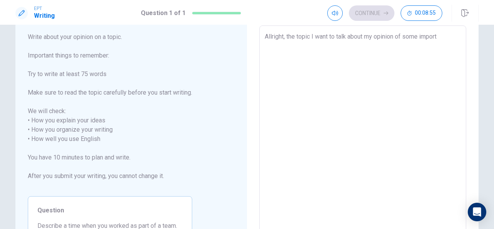
type textarea "Allright, the topic I want to talk about my opinion of some importa"
type textarea "x"
type textarea "Allright, the topic I want to talk about my opinion of some importan"
type textarea "x"
type textarea "Allright, the topic I want to talk about my opinion of some important"
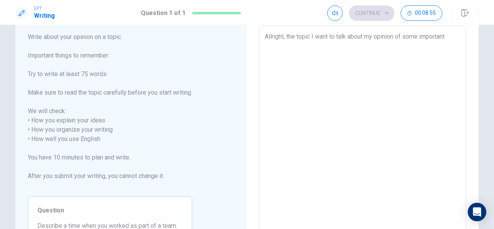
type textarea "x"
type textarea "Allright, the topic I want to talk about my opinion of some important"
type textarea "x"
type textarea "Allright, the topic I want to talk about my opinion of some important t"
type textarea "x"
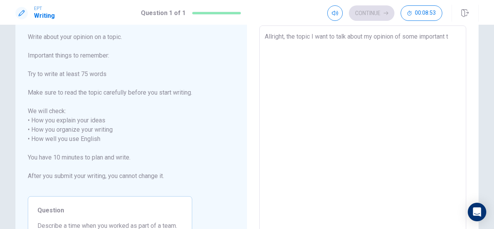
type textarea "Allright, the topic I want to talk about my opinion of some important th"
type textarea "x"
type textarea "Allright, the topic I want to talk about my opinion of some important thi"
type textarea "x"
type textarea "Allright, the topic I want to talk about my opinion of some important thin"
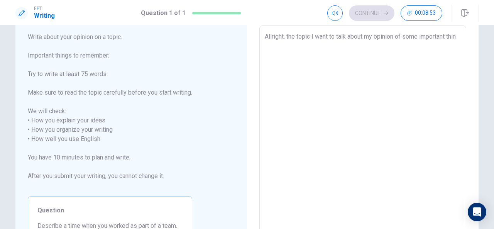
type textarea "x"
type textarea "Allright, the topic I want to talk about my opinion of some important thing"
type textarea "x"
type textarea "Allright, the topic I want to talk about my opinion of some important things"
type textarea "x"
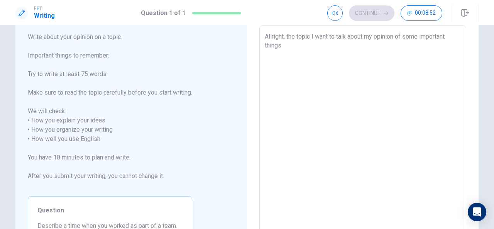
type textarea "Allright, the topic I want to talk about my opinion of some important things"
type textarea "x"
type textarea "Allright, the topic I want to talk about my opinion of some important things t"
type textarea "x"
type textarea "Allright, the topic I want to talk about my opinion of some important things to"
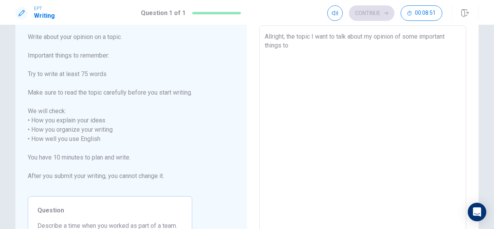
type textarea "x"
type textarea "Allright, the topic I want to talk about my opinion of some important things to"
type textarea "x"
type textarea "Allright, the topic I want to talk about my opinion of some important things to…"
type textarea "x"
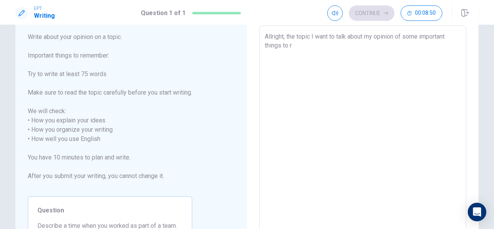
type textarea "Allright, the topic I want to talk about my opinion of some important things to…"
type textarea "x"
type textarea "Allright, the topic I want to talk about my opinion of some important things to…"
type textarea "x"
type textarea "Allright, the topic I want to talk about my opinion of some important things to…"
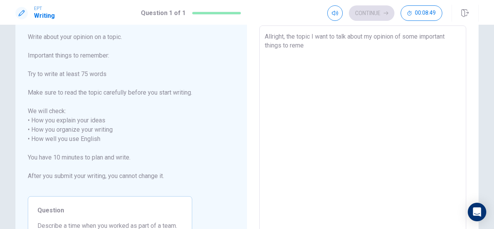
type textarea "x"
type textarea "Allright, the topic I want to talk about my opinion of some important things to…"
type textarea "x"
type textarea "Allright, the topic I want to talk about my opinion of some important things to…"
type textarea "x"
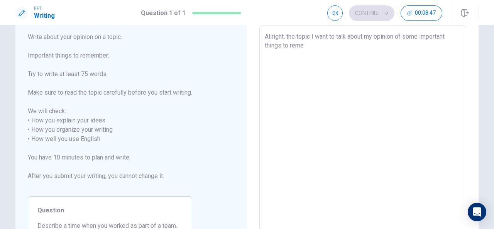
type textarea "Allright, the topic I want to talk about my opinion of some important things to…"
type textarea "x"
type textarea "Allright, the topic I want to talk about my opinion of some important things to…"
type textarea "x"
type textarea "Allright, the topic I want to talk about my opinion of some important things to…"
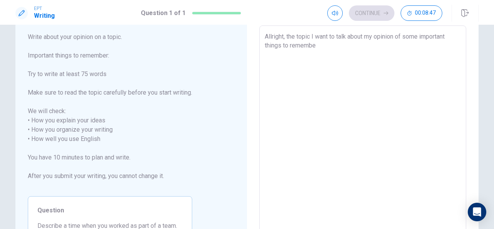
type textarea "x"
type textarea "Allright, the topic I want to talk about my opinion of some important things to…"
type textarea "x"
type textarea "Allright, the topic I want to talk about my opinion of some important things to…"
type textarea "x"
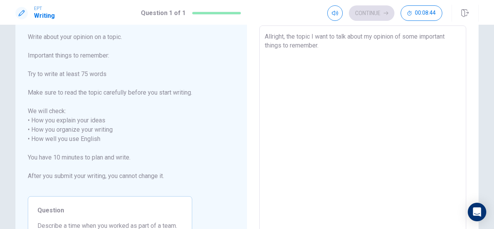
type textarea "Allright, the topic I want to talk about my opinion of some important things to…"
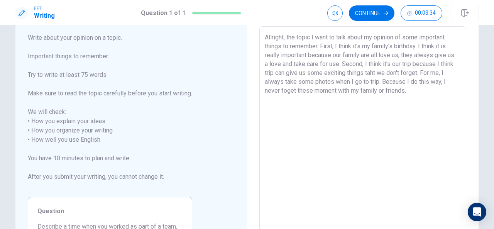
scroll to position [0, 0]
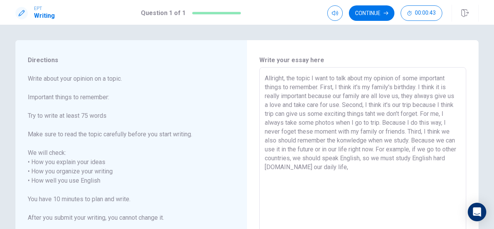
click at [300, 169] on textarea "Allright, the topic I want to talk about my opinion of some important things to…" at bounding box center [363, 176] width 196 height 205
click at [352, 171] on textarea "Allright, the topic I want to talk about my opinion of some important things to…" at bounding box center [363, 176] width 196 height 205
click at [343, 170] on textarea "Allright, the topic I want to talk about my opinion of some important things to…" at bounding box center [363, 176] width 196 height 205
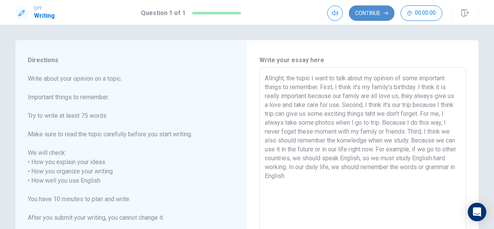
click at [382, 14] on button "Continue" at bounding box center [372, 12] width 46 height 15
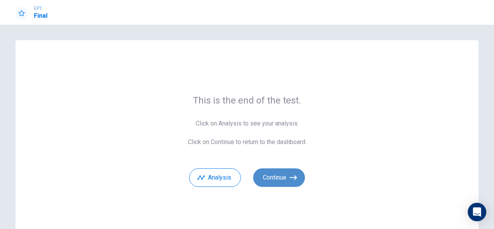
click at [290, 172] on button "Continue" at bounding box center [279, 177] width 52 height 19
